Goal: Check status: Check status

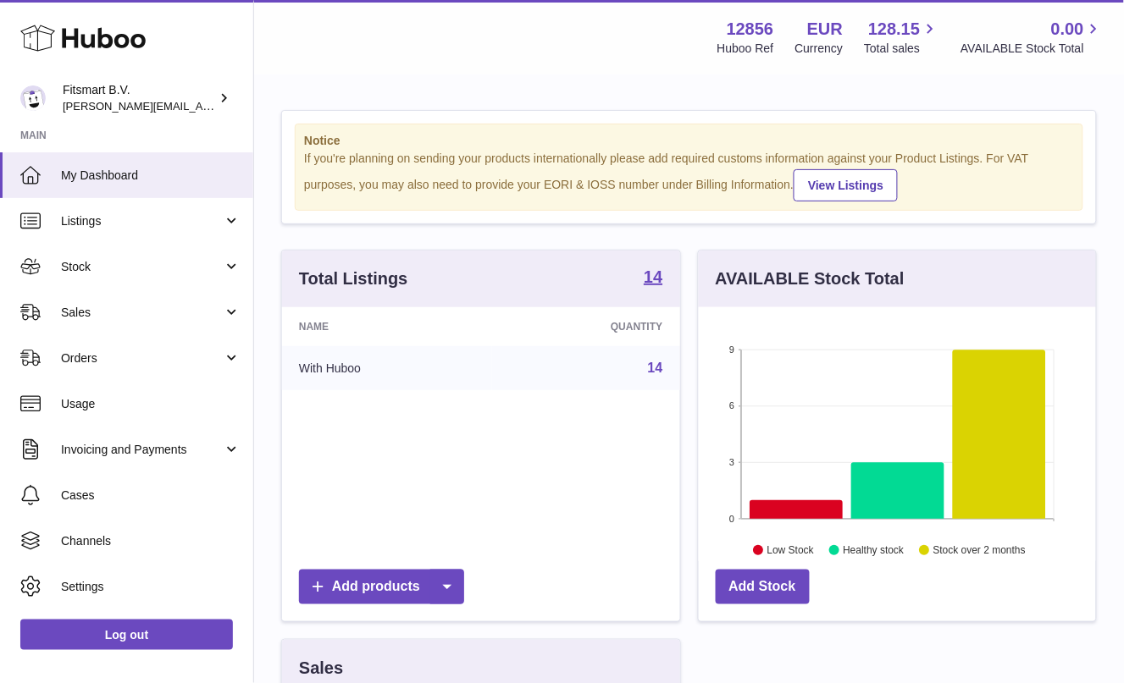
scroll to position [264, 396]
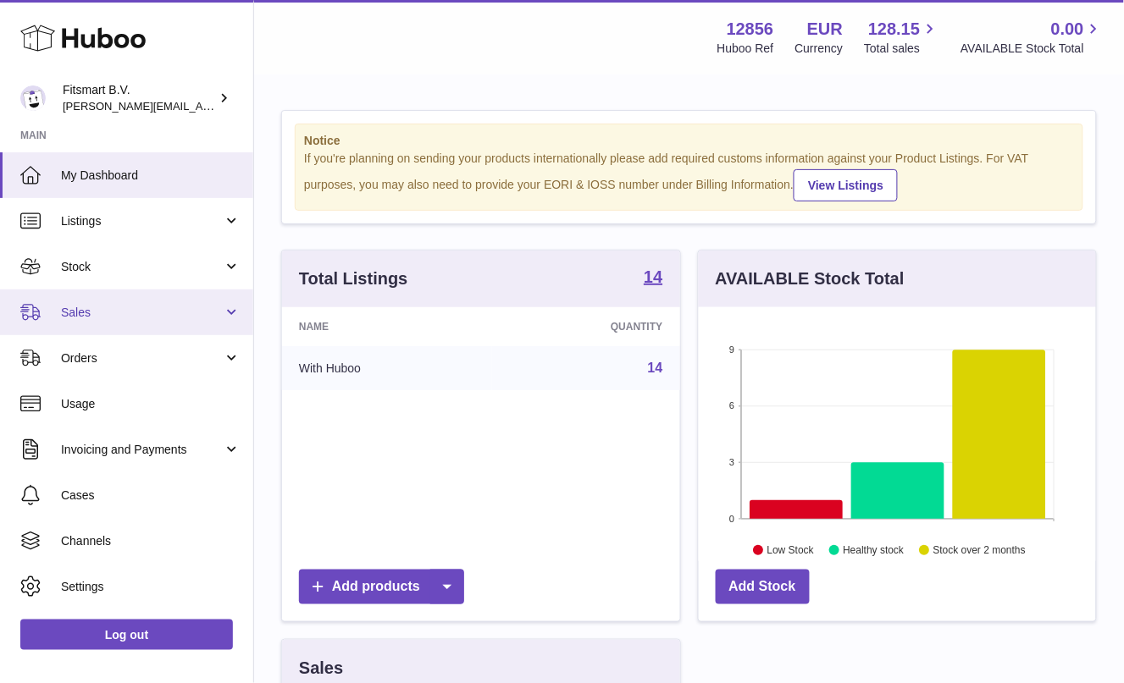
click at [91, 300] on link "Sales" at bounding box center [126, 313] width 253 height 46
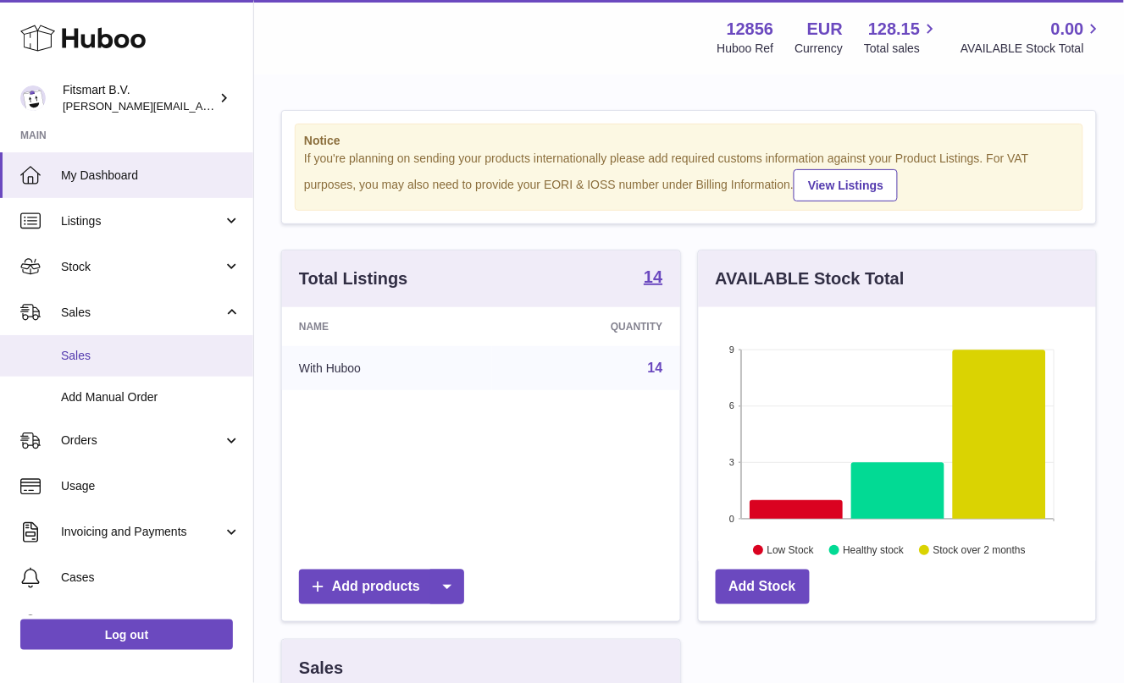
click at [115, 340] on link "Sales" at bounding box center [126, 355] width 253 height 41
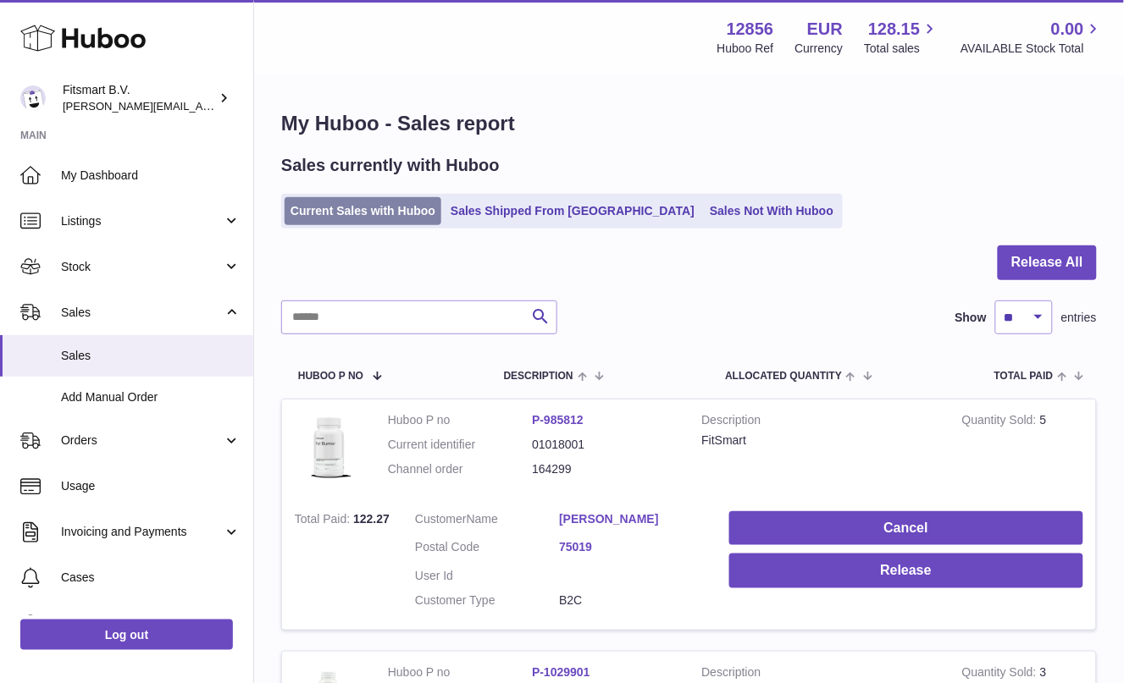
click at [379, 219] on link "Current Sales with Huboo" at bounding box center [363, 211] width 157 height 28
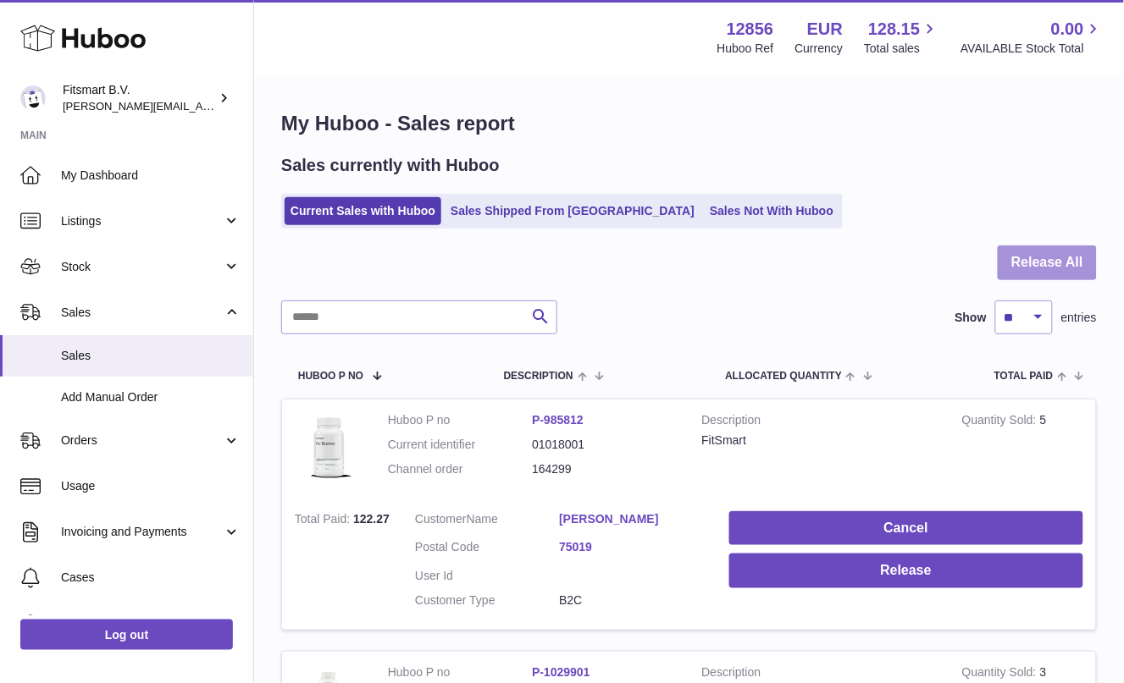
click at [1042, 257] on button "Release All" at bounding box center [1047, 263] width 99 height 35
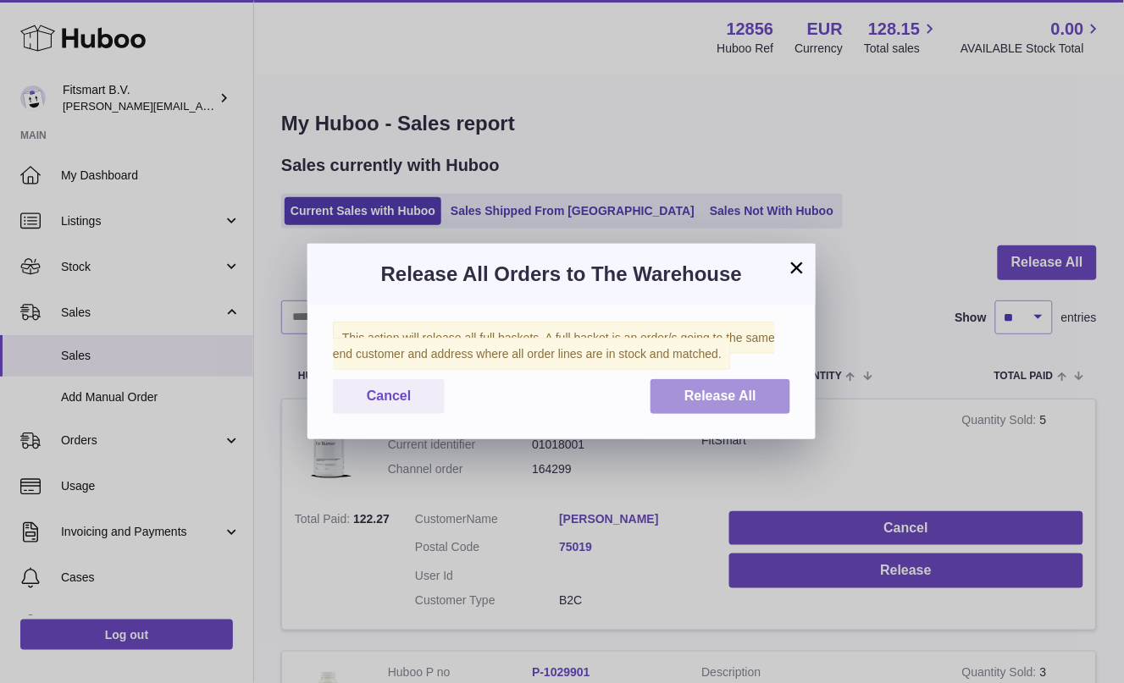
click at [700, 391] on span "Release All" at bounding box center [720, 396] width 72 height 14
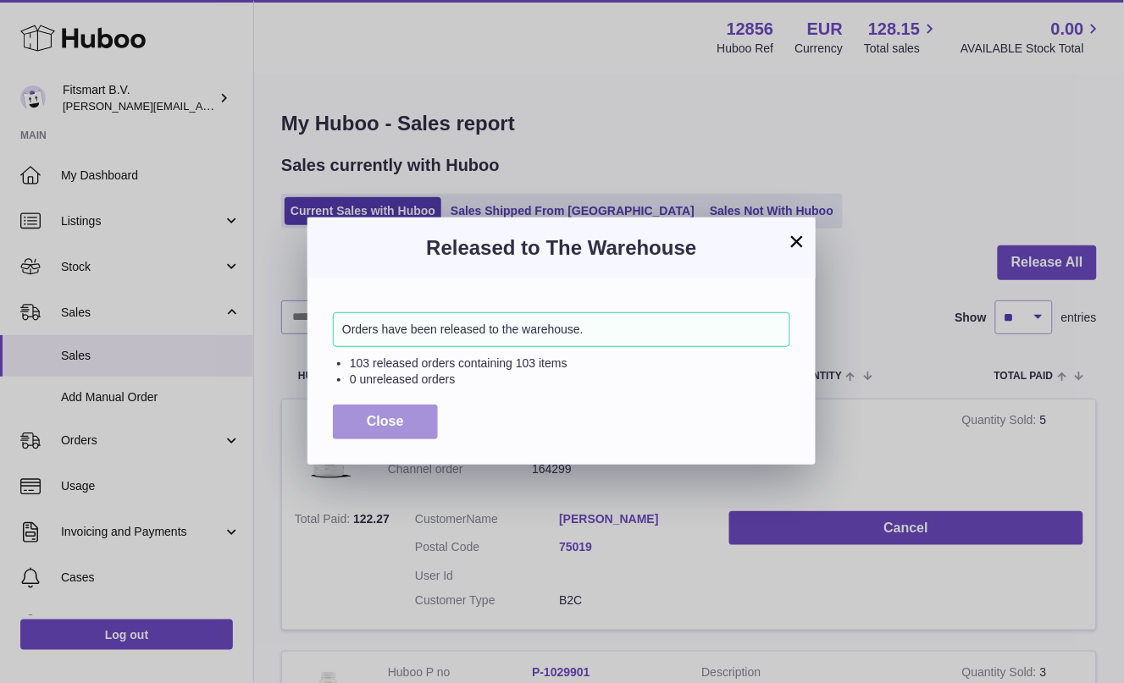
click at [376, 417] on span "Close" at bounding box center [385, 421] width 37 height 14
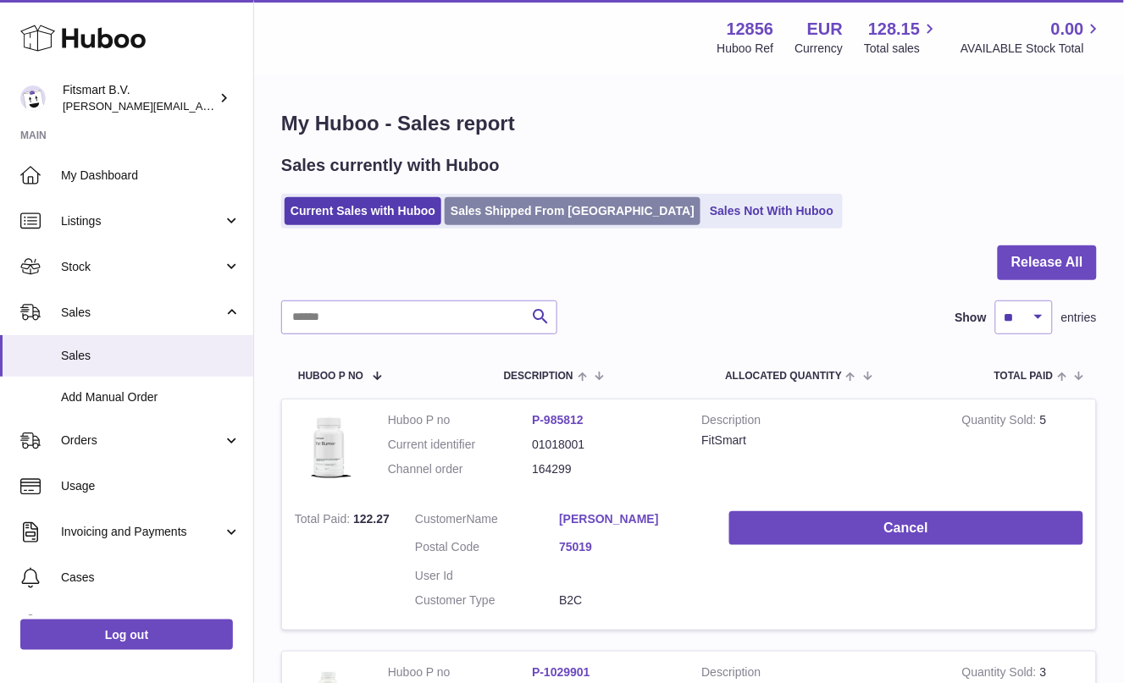
click at [474, 207] on link "Sales Shipped From Huboo" at bounding box center [573, 211] width 256 height 28
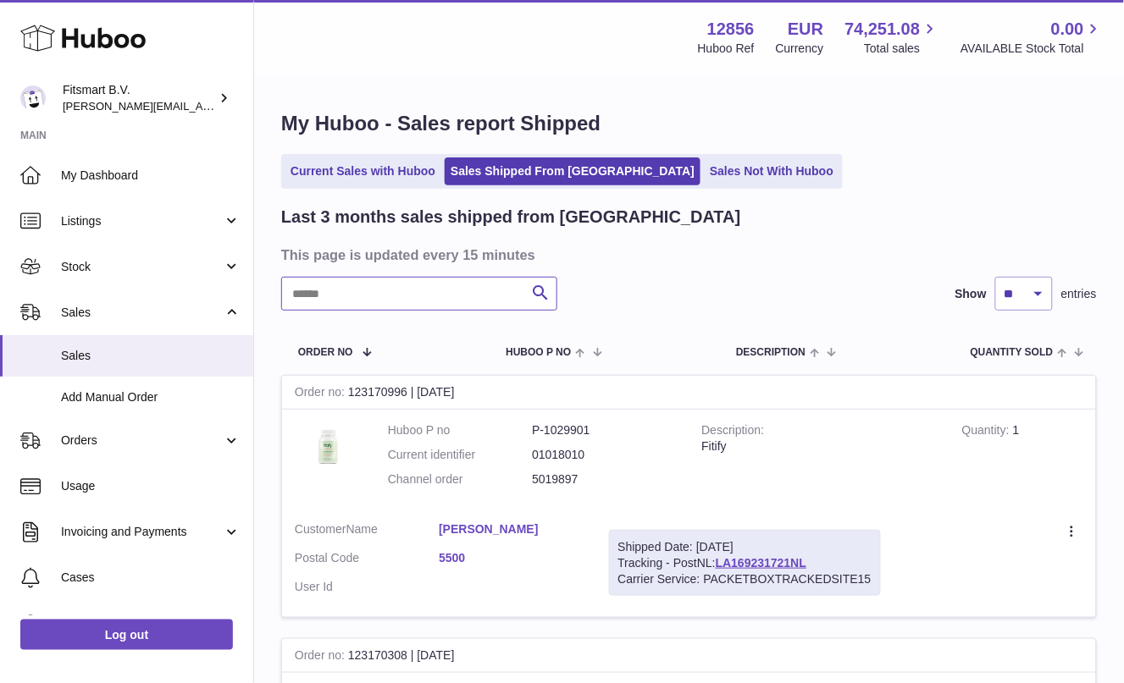
click at [478, 301] on input "text" at bounding box center [419, 294] width 276 height 34
paste input "*******"
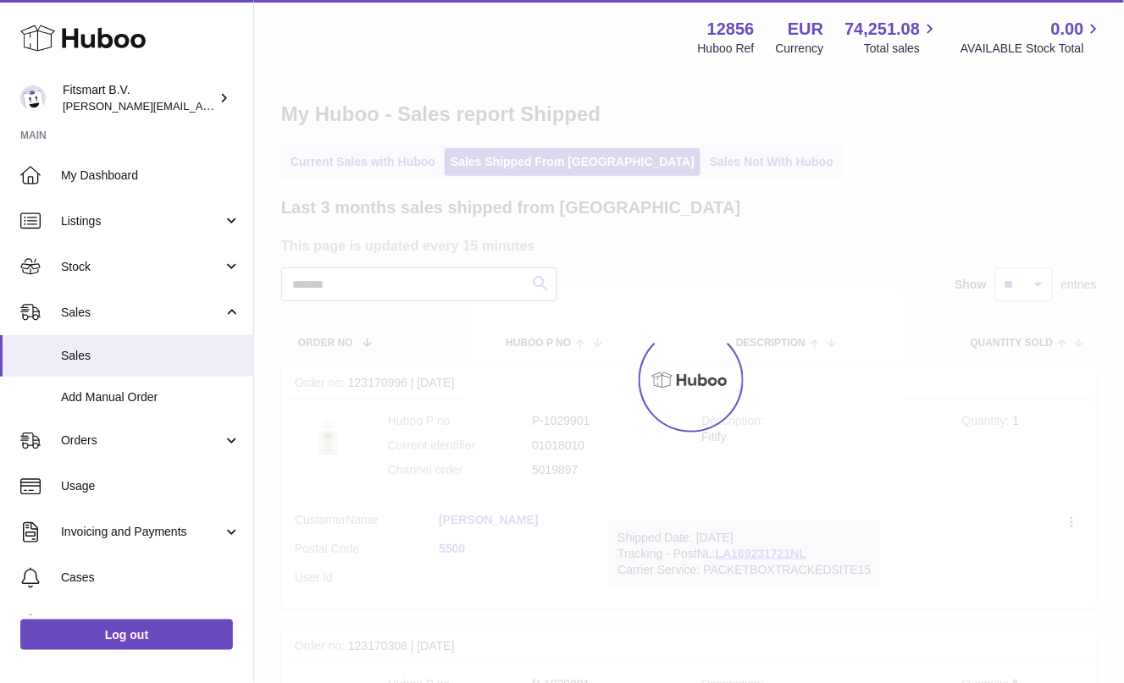
scroll to position [14, 0]
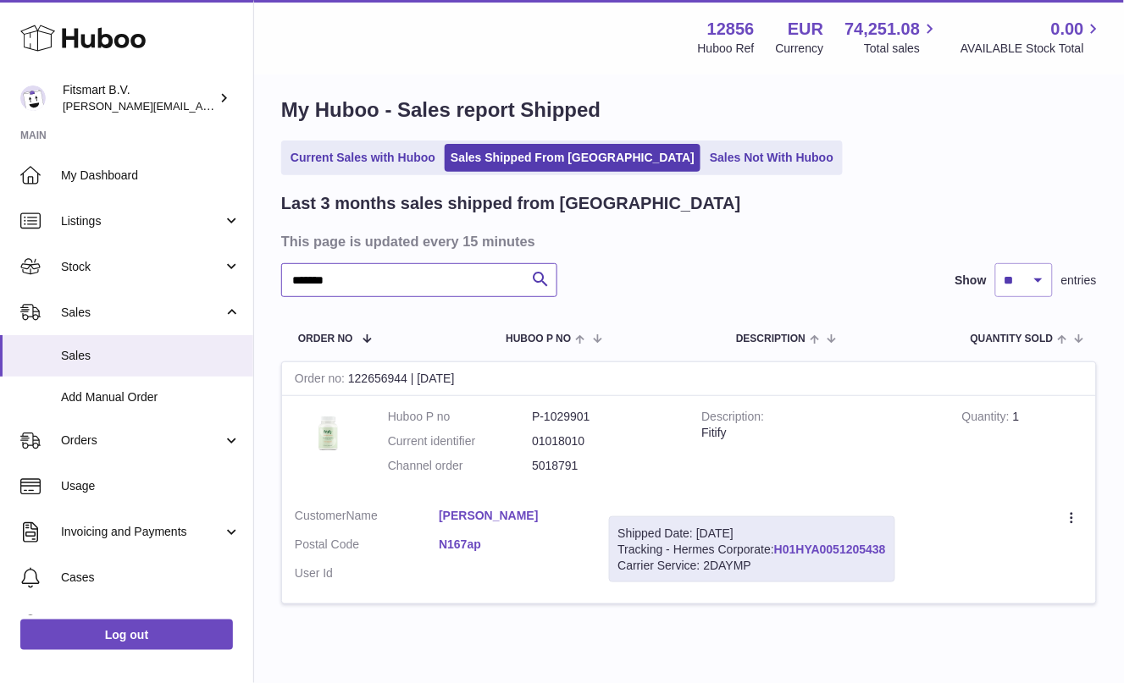
type input "*******"
click at [821, 545] on link "H01HYA0051205438" at bounding box center [830, 550] width 112 height 14
